Goal: Transaction & Acquisition: Download file/media

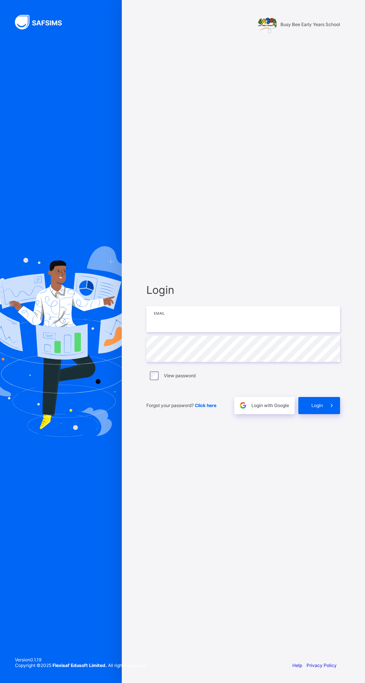
click at [230, 332] on input "email" at bounding box center [243, 319] width 194 height 26
type input "**********"
click at [153, 407] on div "**********" at bounding box center [182, 341] width 365 height 683
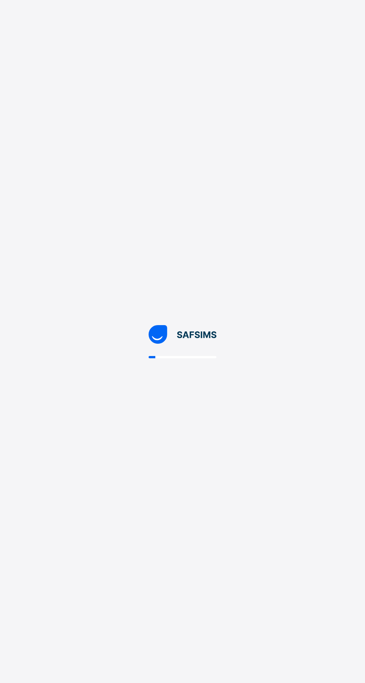
click at [155, 407] on div at bounding box center [182, 341] width 365 height 683
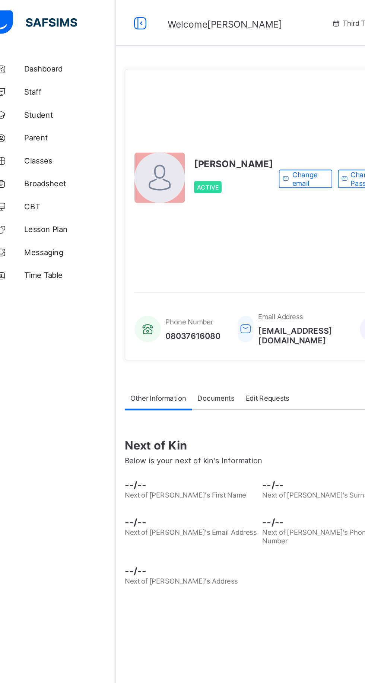
click at [51, 120] on span "Broadsheet" at bounding box center [60, 119] width 60 height 6
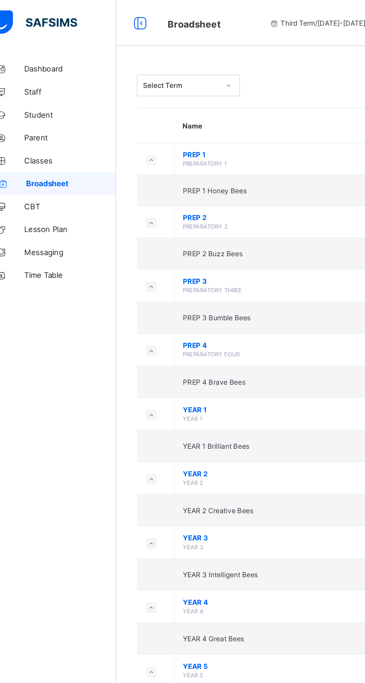
click at [185, 206] on td "PREP 3 Bumble Bees" at bounding box center [201, 206] width 149 height 20
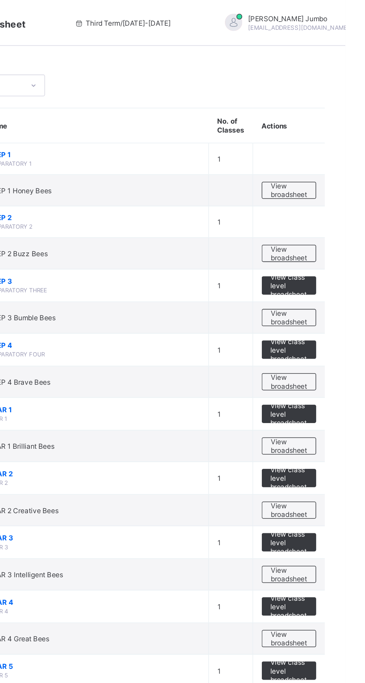
click at [324, 204] on span "View broadsheet" at bounding box center [328, 206] width 23 height 11
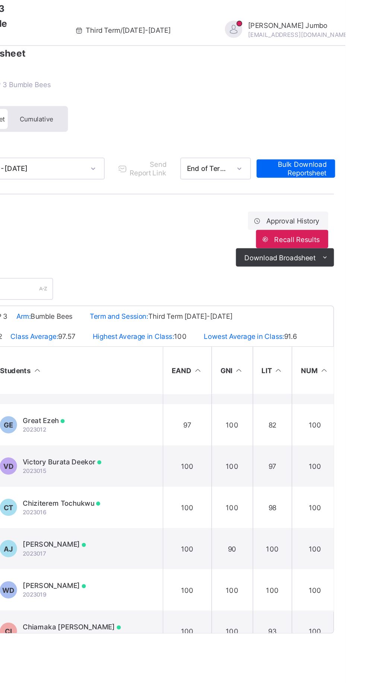
scroll to position [73, 0]
click at [222, 303] on td "VD Victory Burata Deekor 2023015" at bounding box center [190, 303] width 112 height 27
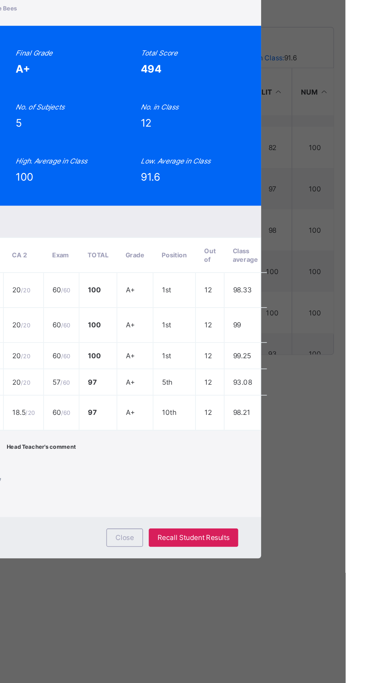
click at [310, 217] on div "Position 6 /12 Final Grade A+ Total Score 494 Final Average 98.8 No. of Subject…" at bounding box center [182, 256] width 255 height 117
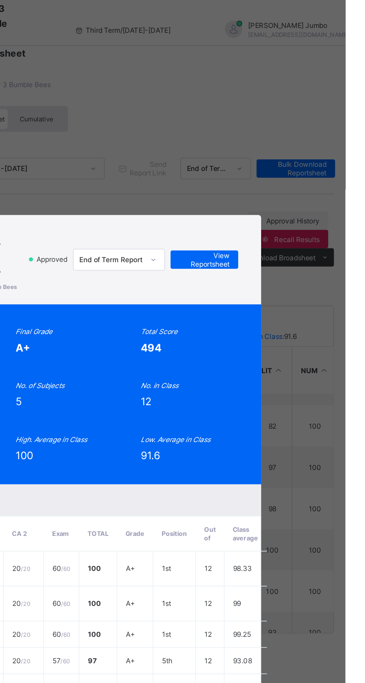
click at [290, 174] on span "View Reportsheet" at bounding box center [273, 168] width 33 height 11
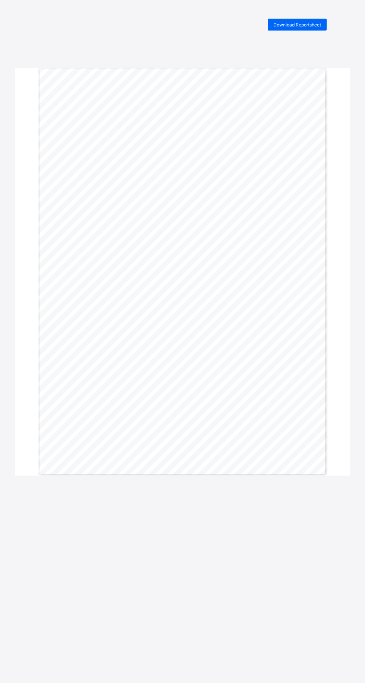
click at [306, 25] on span "Download Reportsheet" at bounding box center [297, 25] width 48 height 6
